Goal: Find specific page/section: Find specific page/section

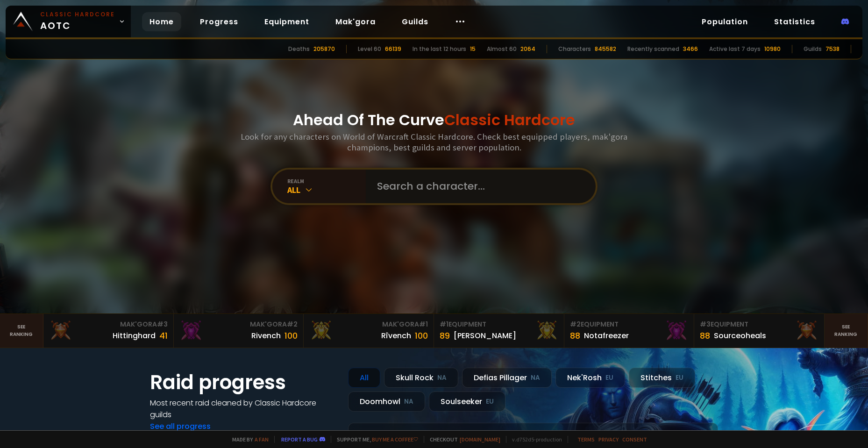
click at [459, 189] on input "text" at bounding box center [477, 187] width 213 height 34
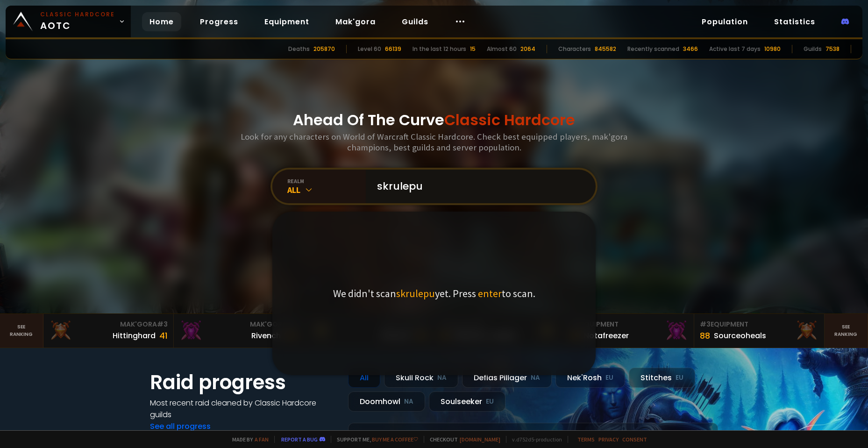
type input "skrulepus"
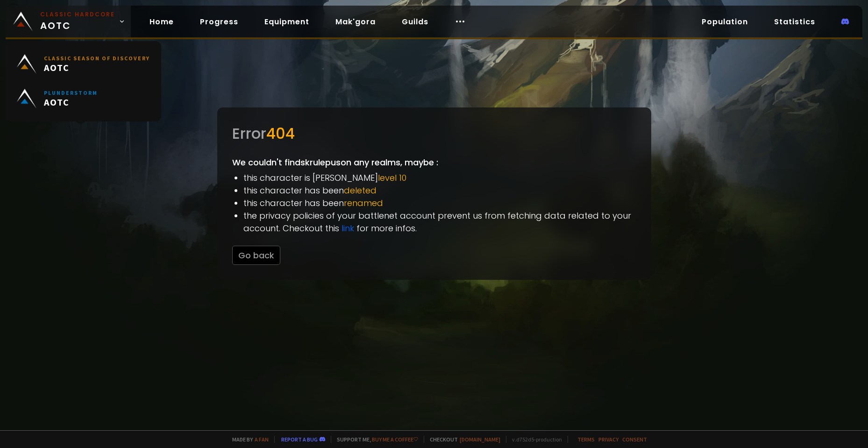
click at [44, 19] on span "Classic Hardcore AOTC" at bounding box center [77, 21] width 75 height 22
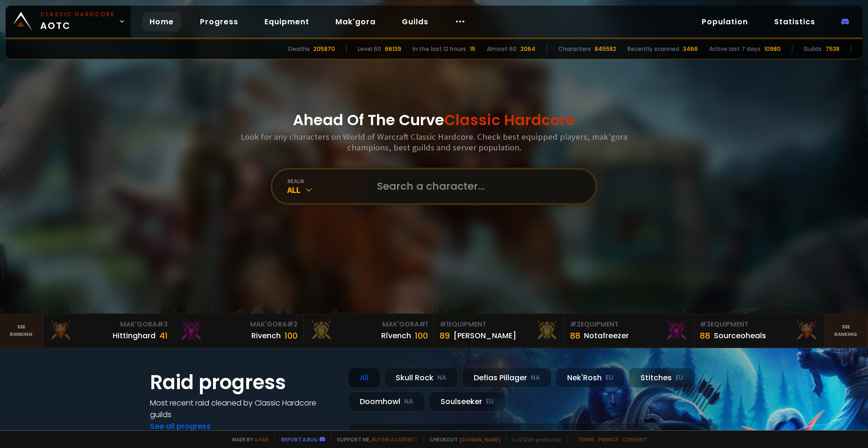
click at [380, 184] on input "text" at bounding box center [477, 187] width 213 height 34
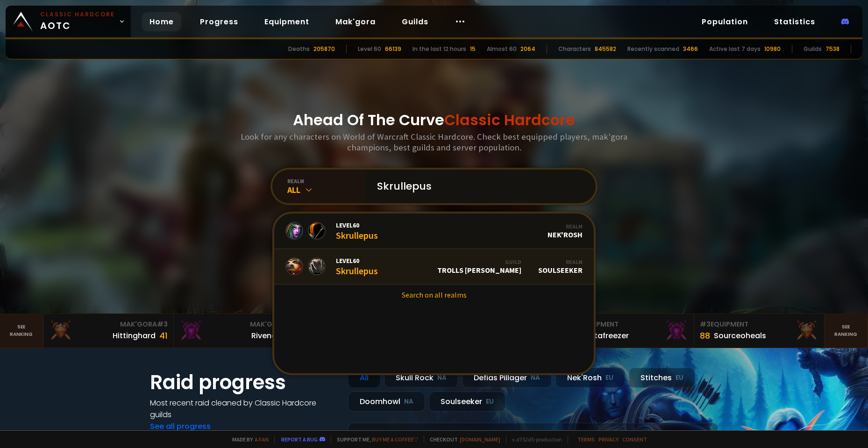
type input "Skrullepus"
click at [380, 270] on link "Level 60 Skrullepus Guild Trolls Royce Realm Soulseeker" at bounding box center [434, 267] width 320 height 36
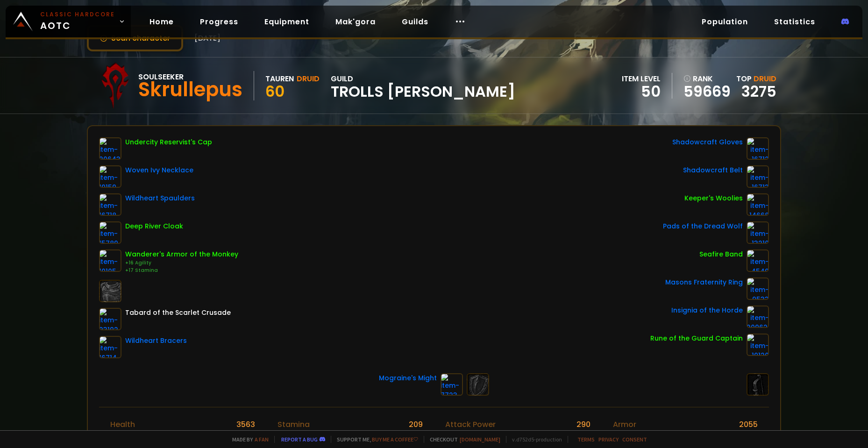
scroll to position [47, 0]
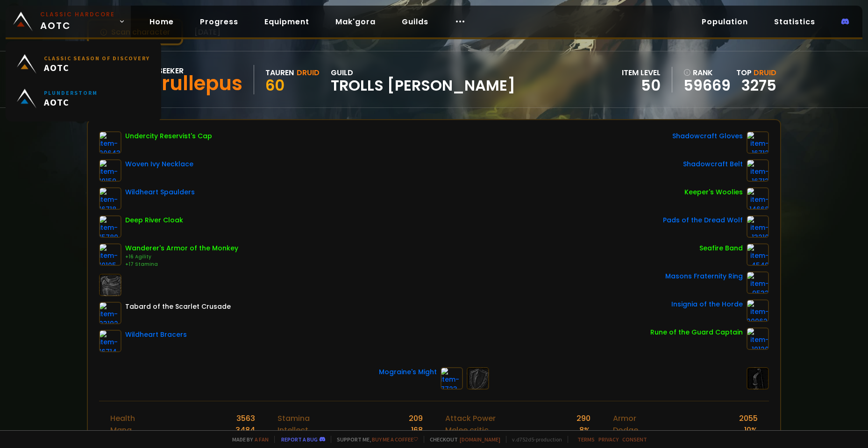
click at [79, 24] on span "Classic Hardcore AOTC" at bounding box center [77, 21] width 75 height 22
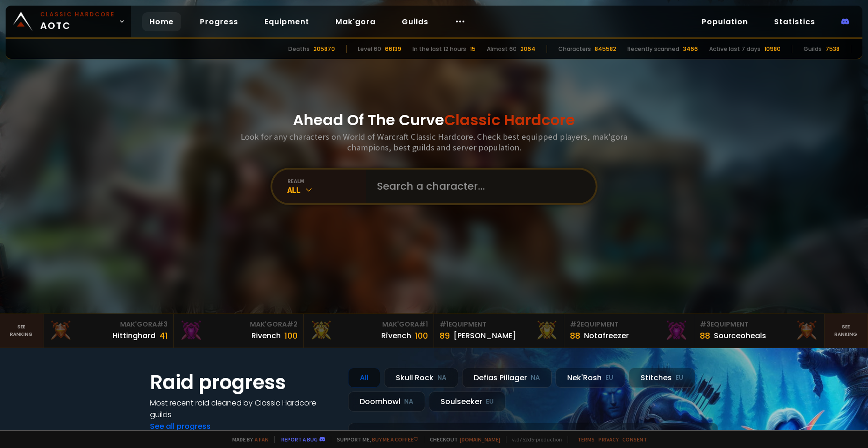
click at [482, 198] on input "text" at bounding box center [477, 187] width 213 height 34
paste input "Poltergay"
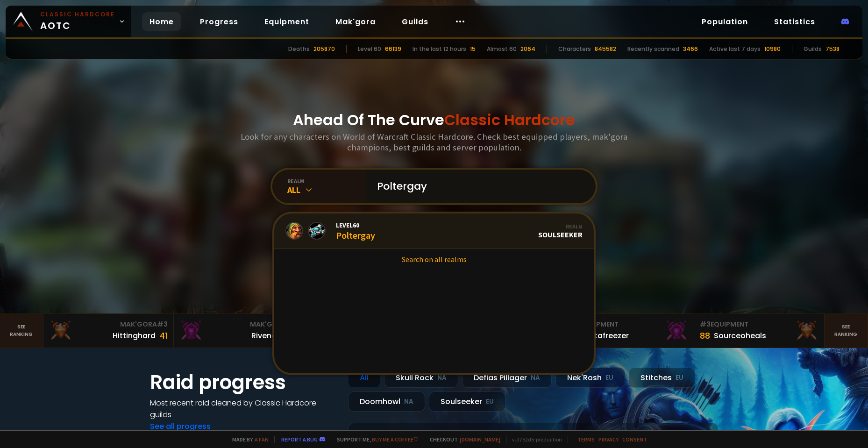
type input "Poltergay"
click at [398, 242] on link "Level 60 Poltergay Realm Soulseeker" at bounding box center [434, 232] width 320 height 36
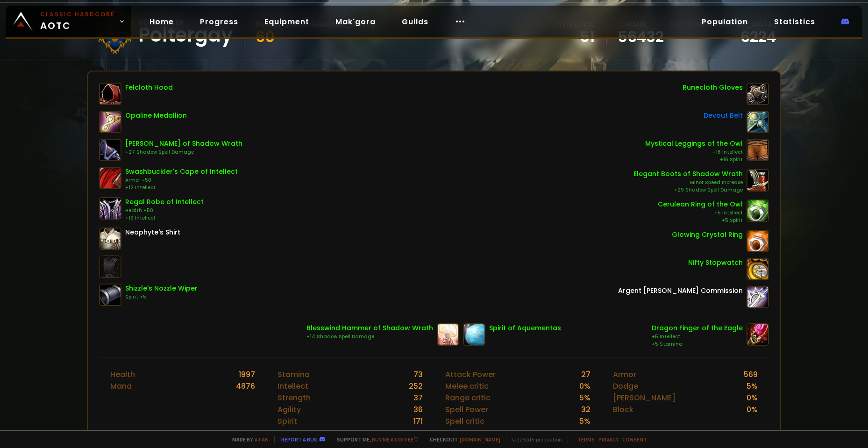
scroll to position [93, 0]
